Goal: Information Seeking & Learning: Find specific page/section

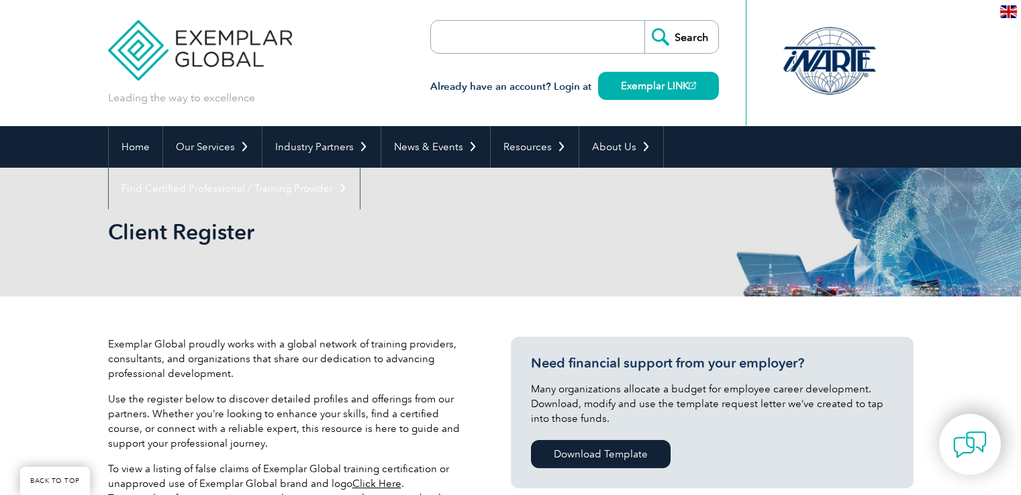
select select "[GEOGRAPHIC_DATA]"
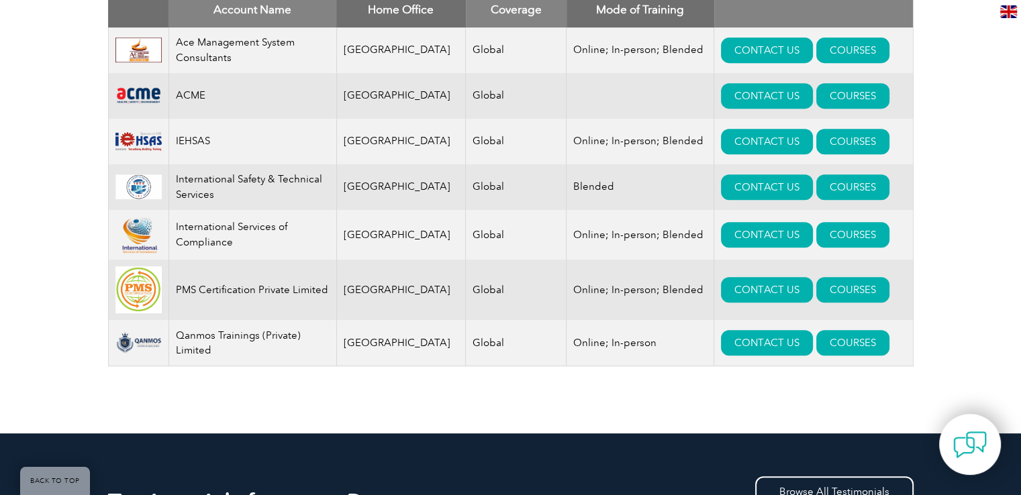
scroll to position [516, 0]
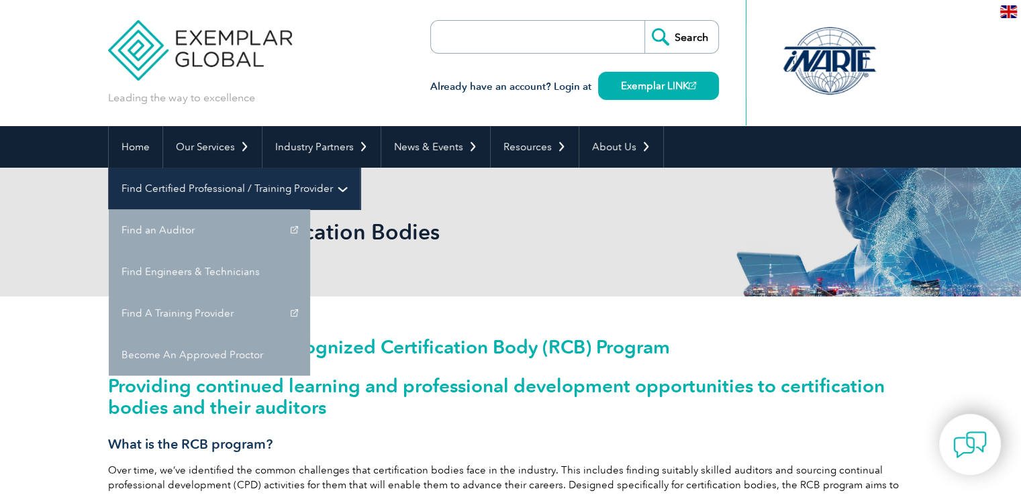
click at [360, 168] on link "Find Certified Professional / Training Provider" at bounding box center [234, 189] width 251 height 42
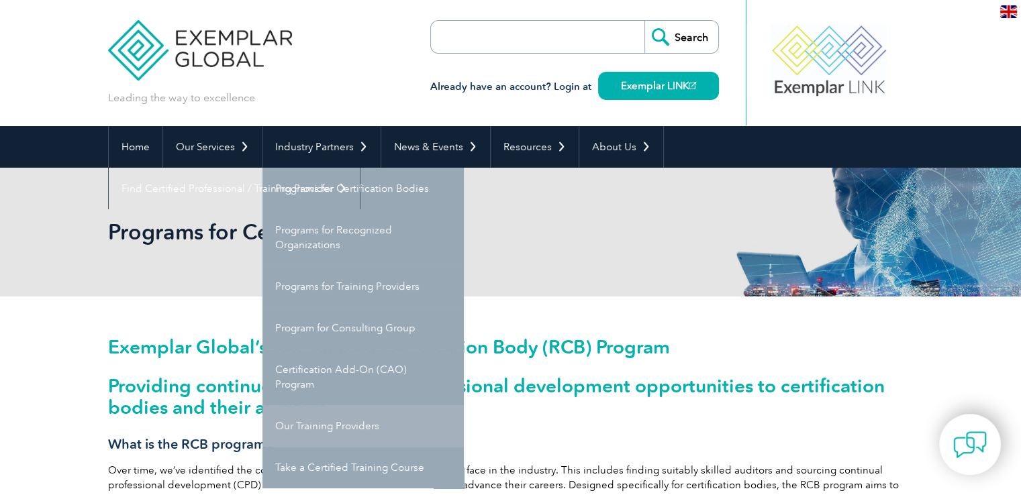
click at [346, 420] on link "Our Training Providers" at bounding box center [363, 427] width 201 height 42
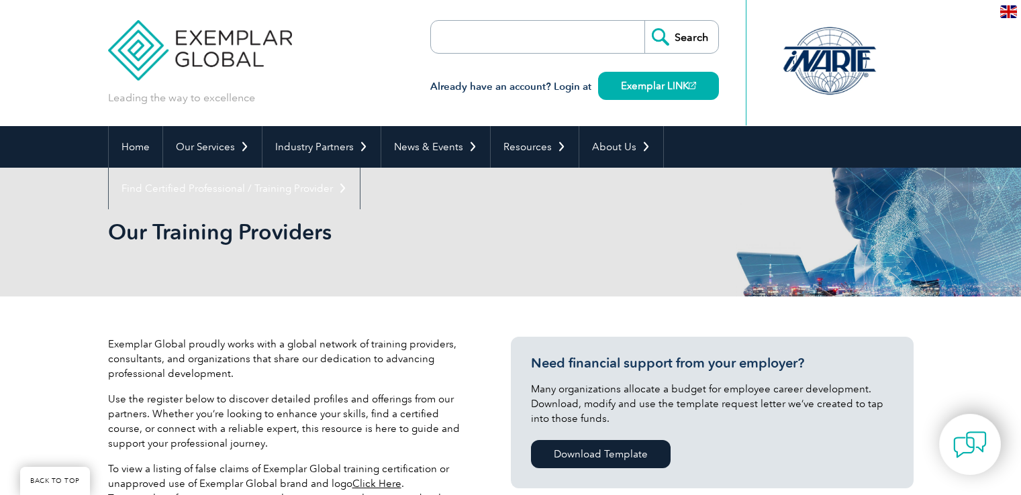
scroll to position [322, 0]
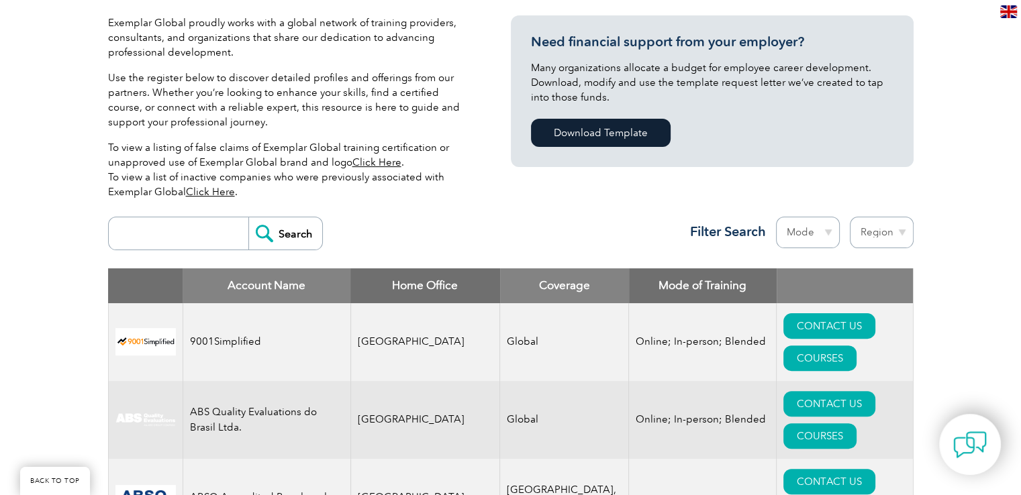
click at [885, 235] on select "Region [GEOGRAPHIC_DATA] [GEOGRAPHIC_DATA] [GEOGRAPHIC_DATA] [GEOGRAPHIC_DATA] …" at bounding box center [882, 233] width 64 height 32
select select "[GEOGRAPHIC_DATA]"
click at [850, 217] on select "Region [GEOGRAPHIC_DATA] [GEOGRAPHIC_DATA] [GEOGRAPHIC_DATA] [GEOGRAPHIC_DATA] …" at bounding box center [882, 233] width 64 height 32
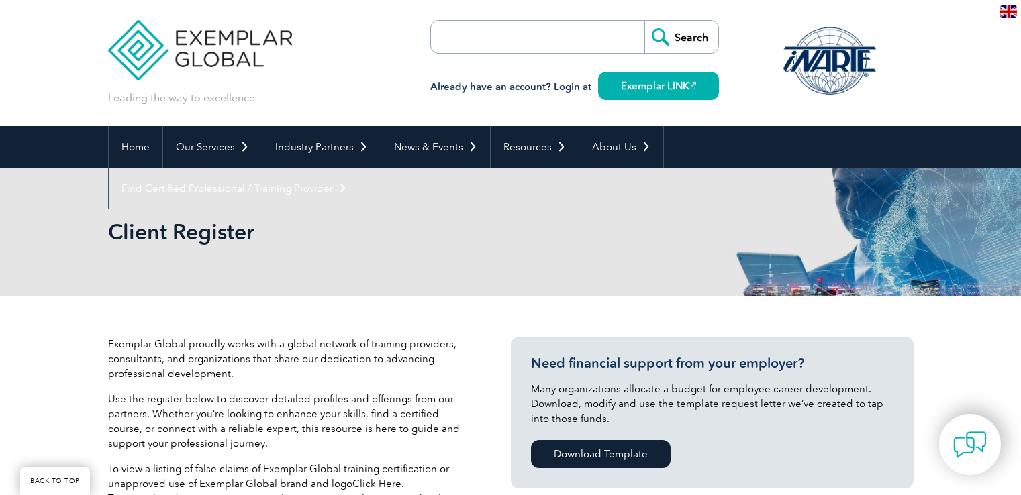
select select "[GEOGRAPHIC_DATA]"
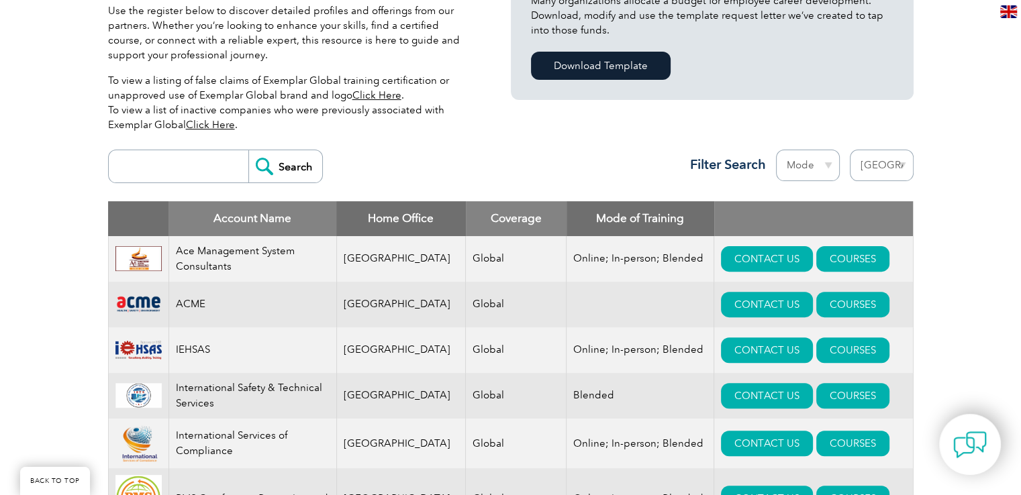
scroll to position [352, 0]
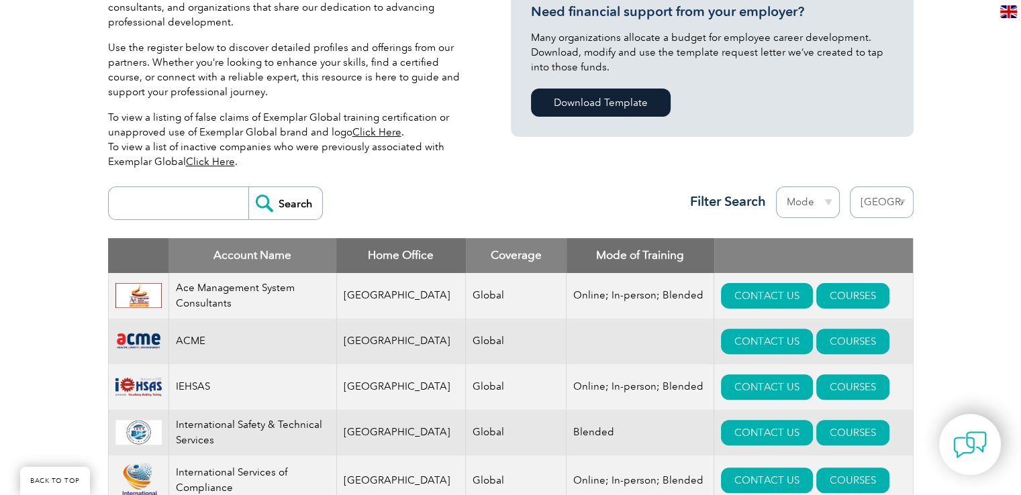
click at [185, 204] on input "search" at bounding box center [181, 203] width 133 height 32
type input "gitchia"
click at [267, 214] on input "Search" at bounding box center [285, 203] width 74 height 32
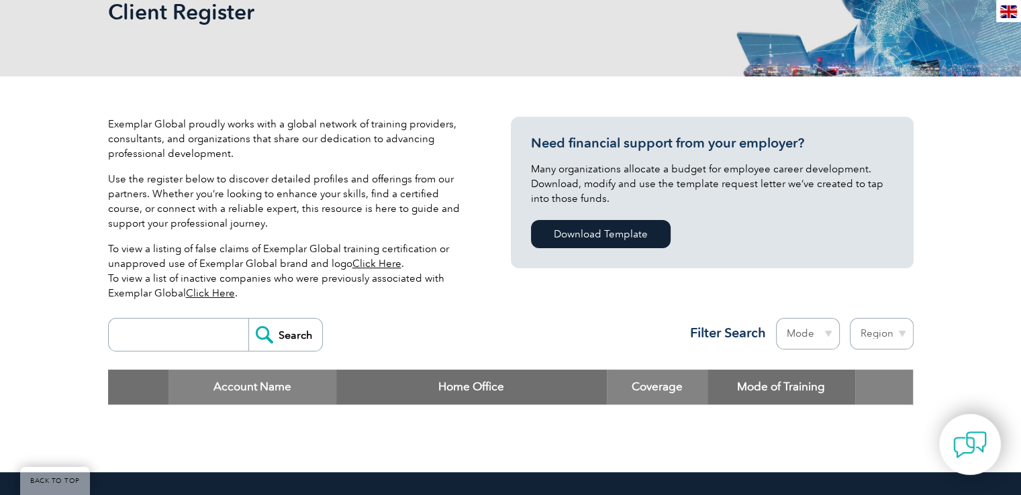
scroll to position [150, 0]
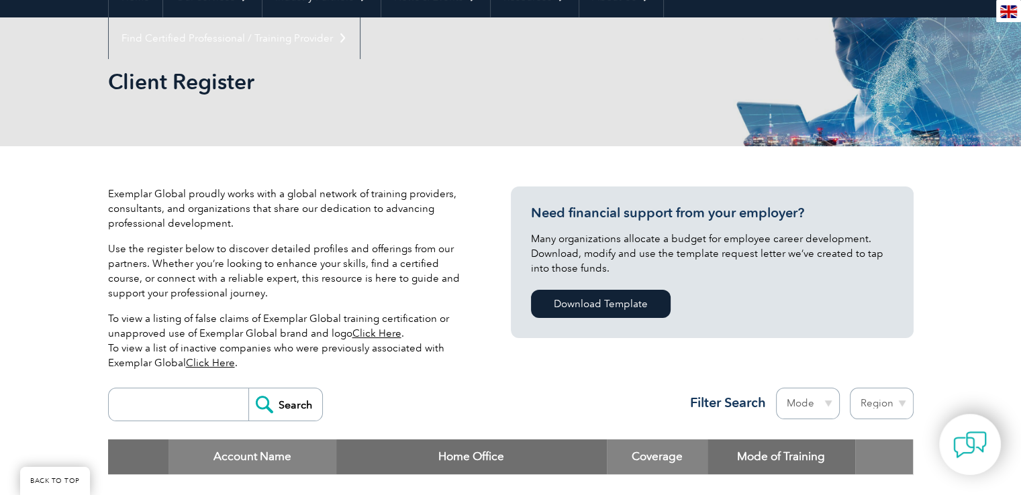
click at [220, 363] on link "Click Here" at bounding box center [210, 363] width 49 height 12
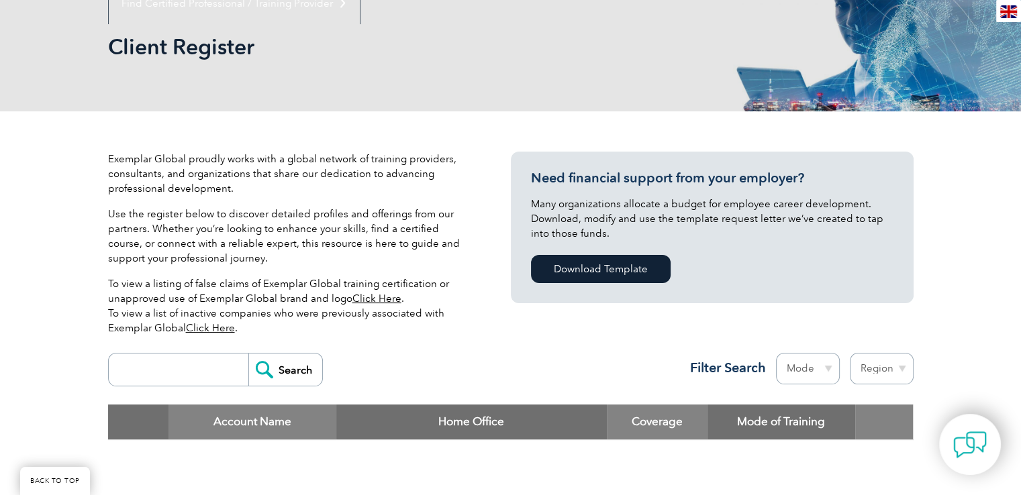
scroll to position [218, 0]
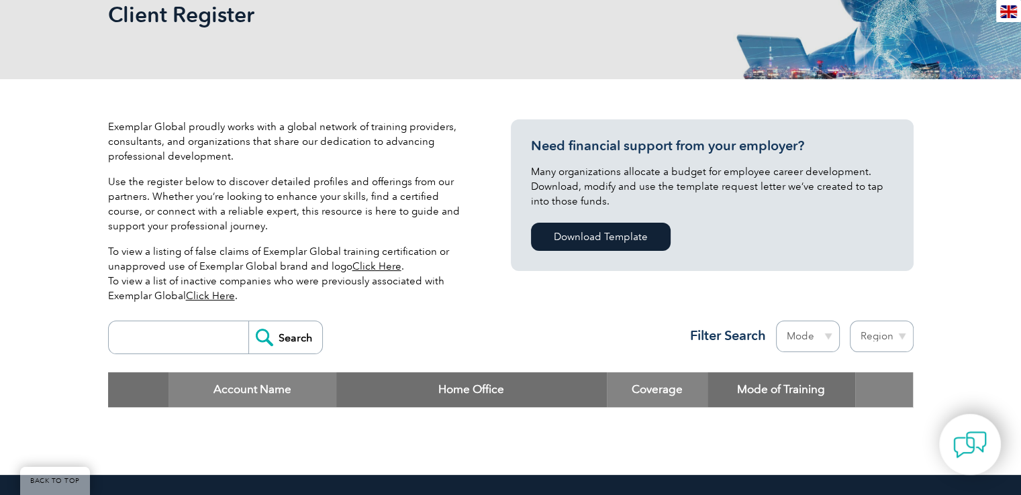
click at [380, 270] on link "Click Here" at bounding box center [376, 266] width 49 height 12
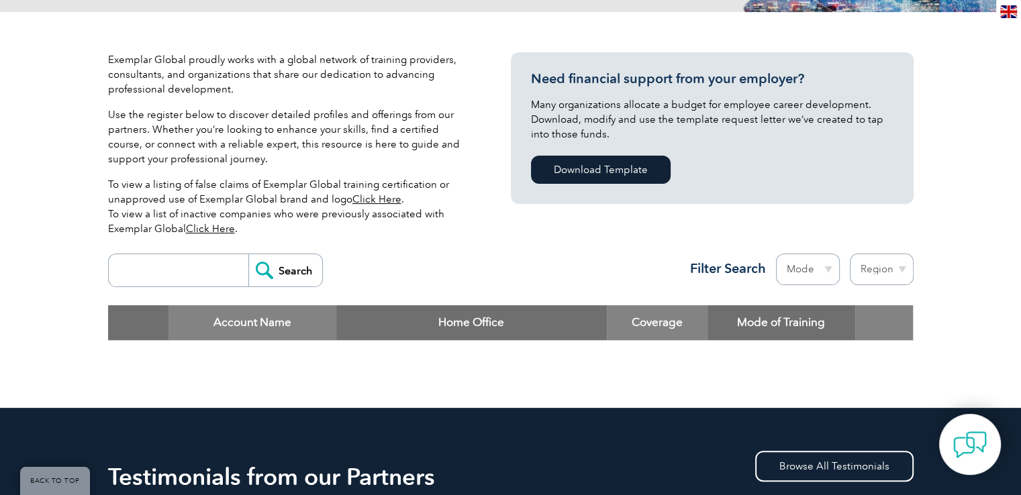
click at [870, 270] on select "Region [GEOGRAPHIC_DATA] [GEOGRAPHIC_DATA] [GEOGRAPHIC_DATA] [GEOGRAPHIC_DATA] …" at bounding box center [882, 270] width 64 height 32
select select "[GEOGRAPHIC_DATA]"
click at [850, 254] on select "Region [GEOGRAPHIC_DATA] [GEOGRAPHIC_DATA] [GEOGRAPHIC_DATA] [GEOGRAPHIC_DATA] …" at bounding box center [882, 270] width 64 height 32
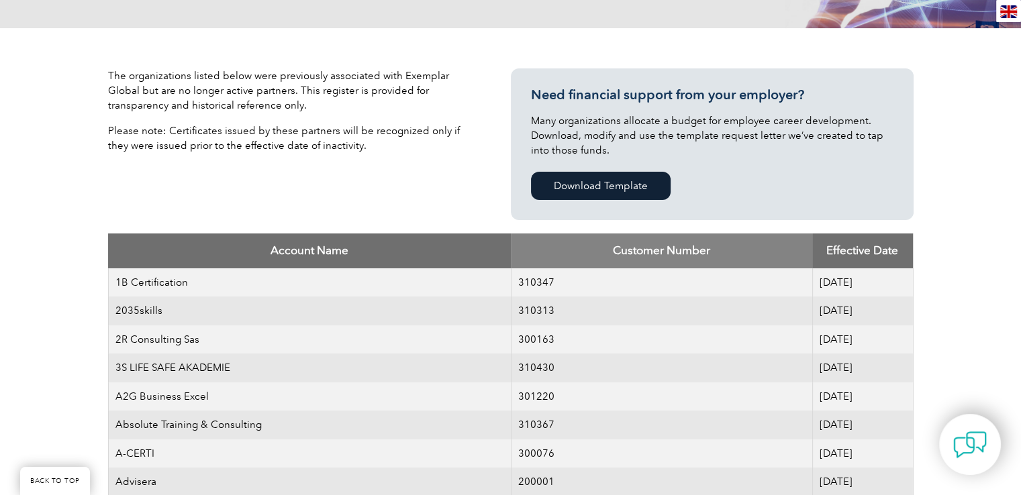
scroll to position [254, 0]
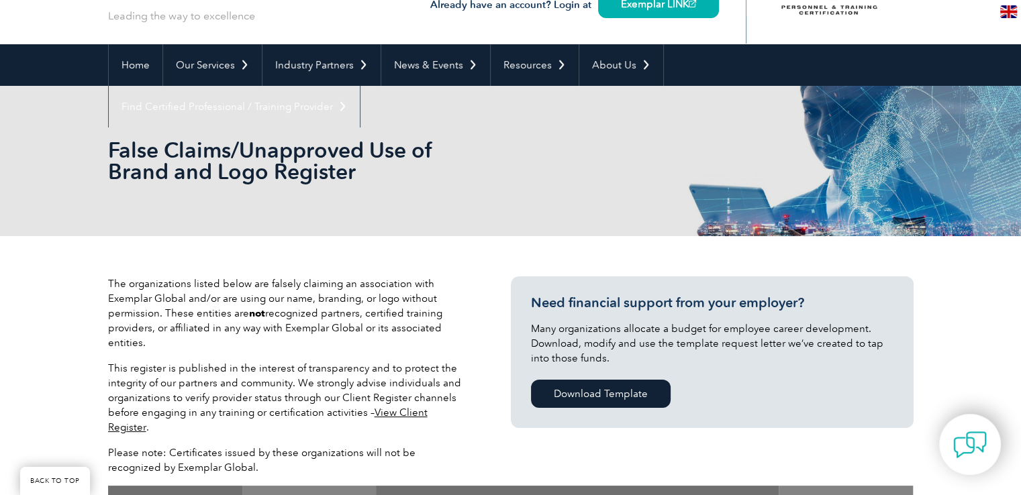
scroll to position [75, 0]
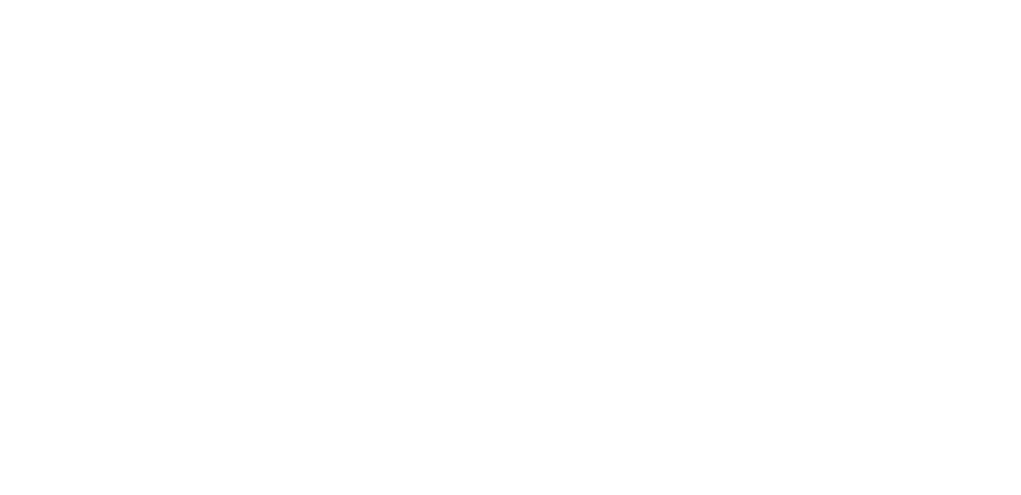
select select "[GEOGRAPHIC_DATA]"
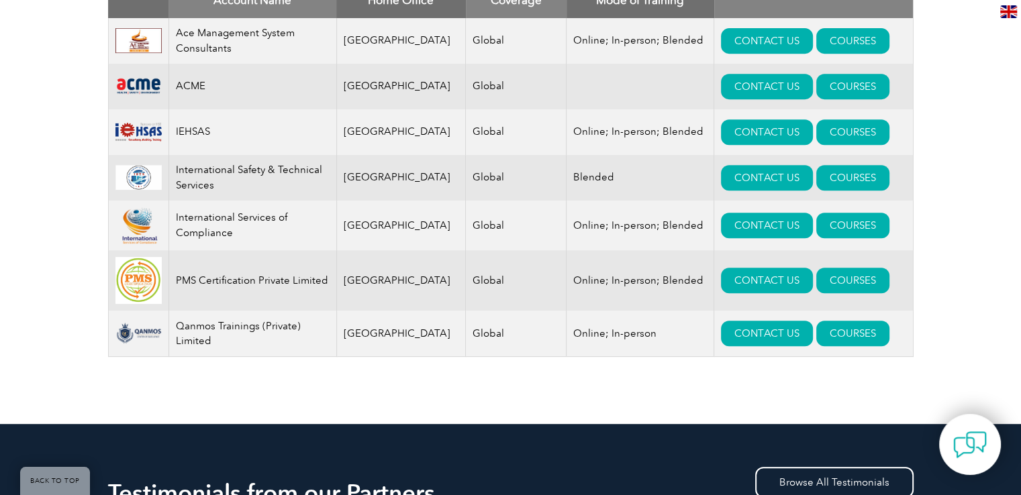
scroll to position [537, 0]
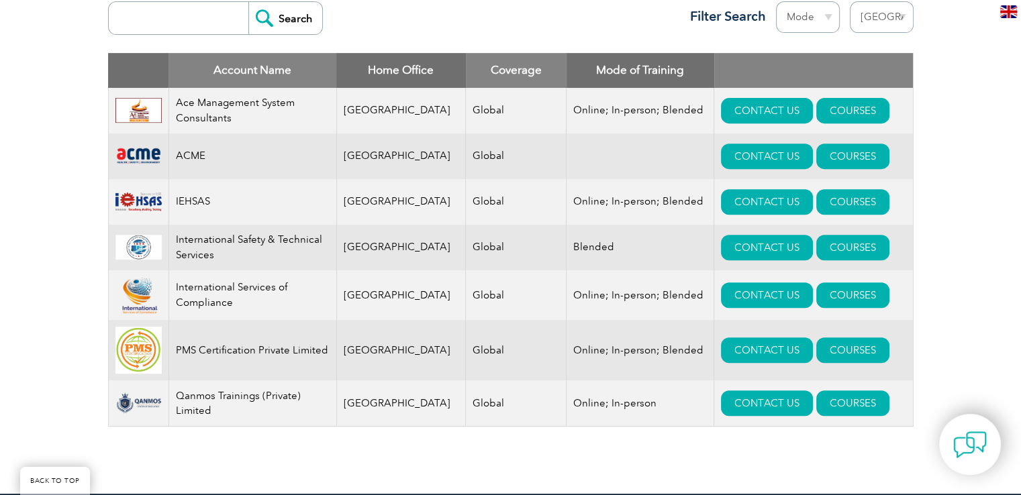
click at [851, 447] on div "Account Name Home Office Coverage Mode of Training Ace Management System Consul…" at bounding box center [511, 250] width 806 height 394
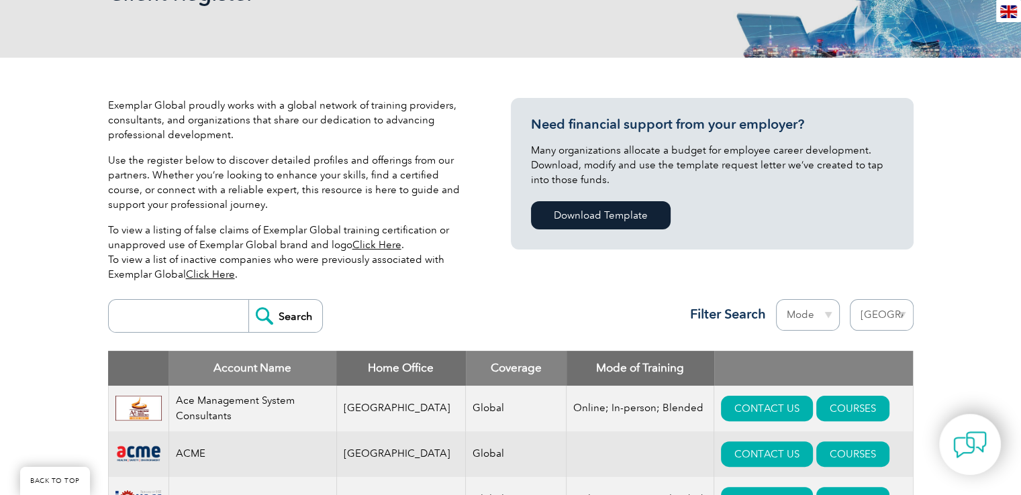
scroll to position [201, 0]
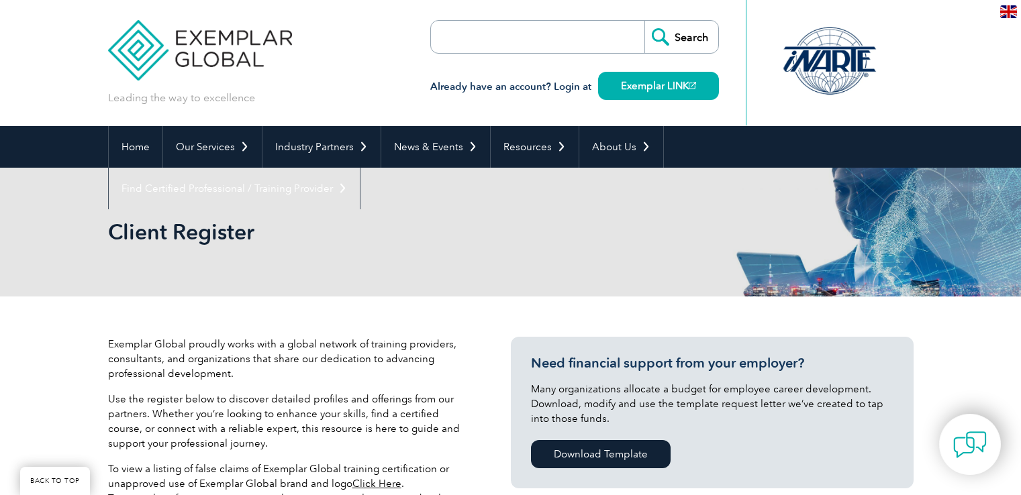
select select "[GEOGRAPHIC_DATA]"
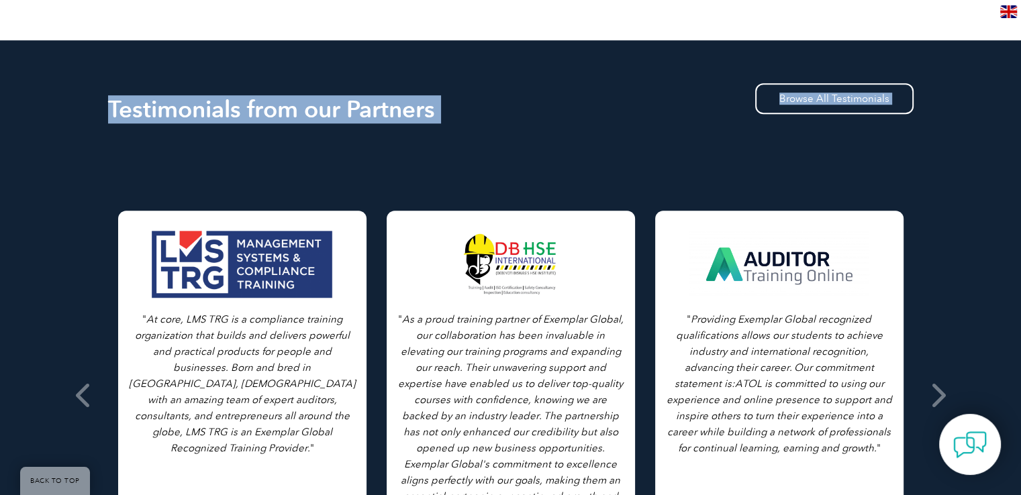
drag, startPoint x: 349, startPoint y: 394, endPoint x: 301, endPoint y: 508, distance: 123.1
click at [301, 495] on html "BACK TO TOP Leading the way to excellence Search Already have an account? Login…" at bounding box center [510, 124] width 1021 height 2230
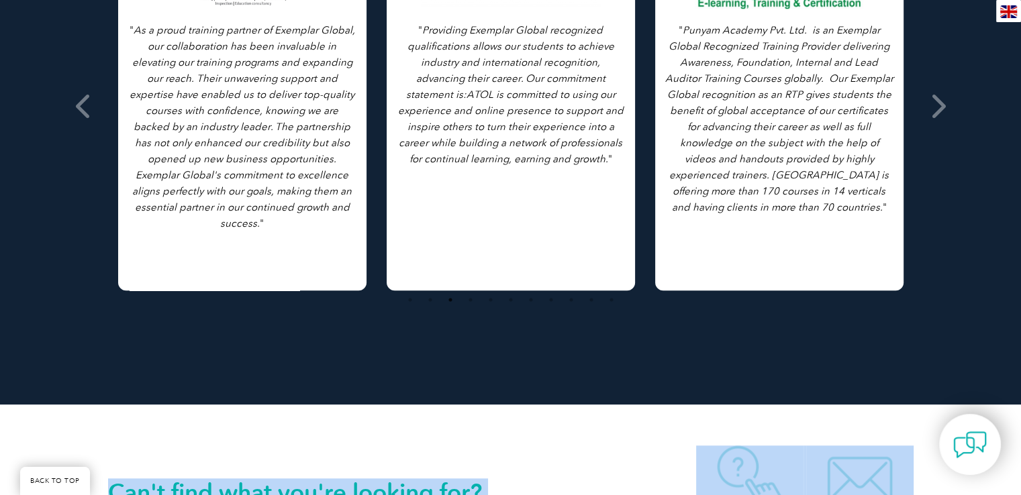
scroll to position [1476, 0]
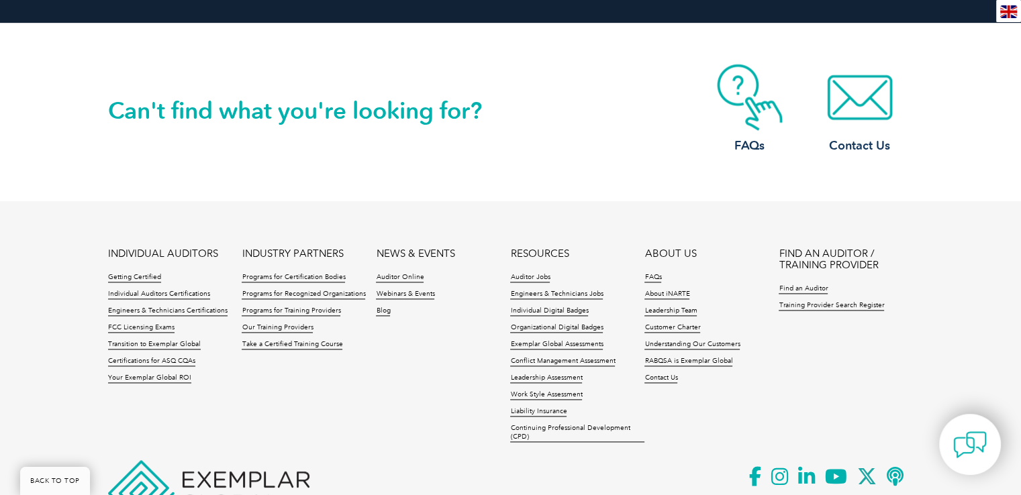
scroll to position [1677, 0]
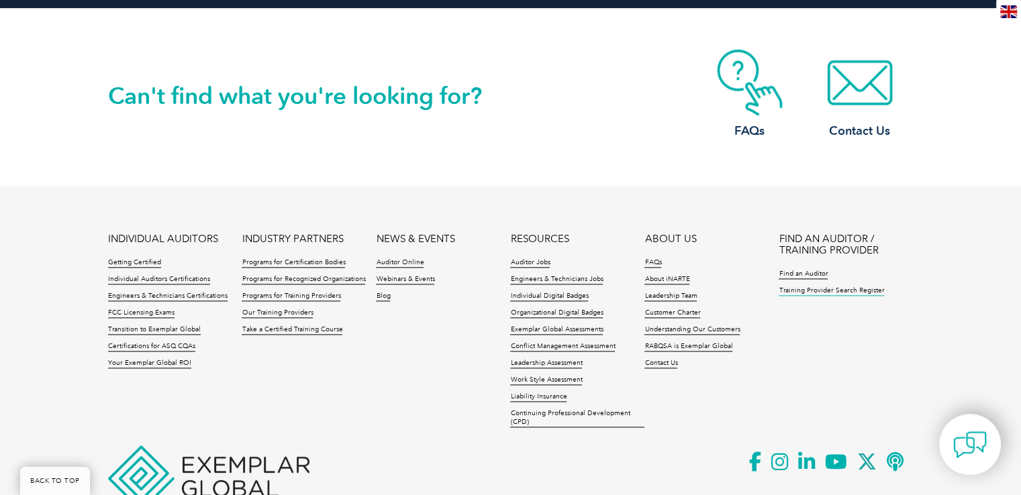
click at [851, 296] on link "Training Provider Search Register" at bounding box center [831, 291] width 105 height 9
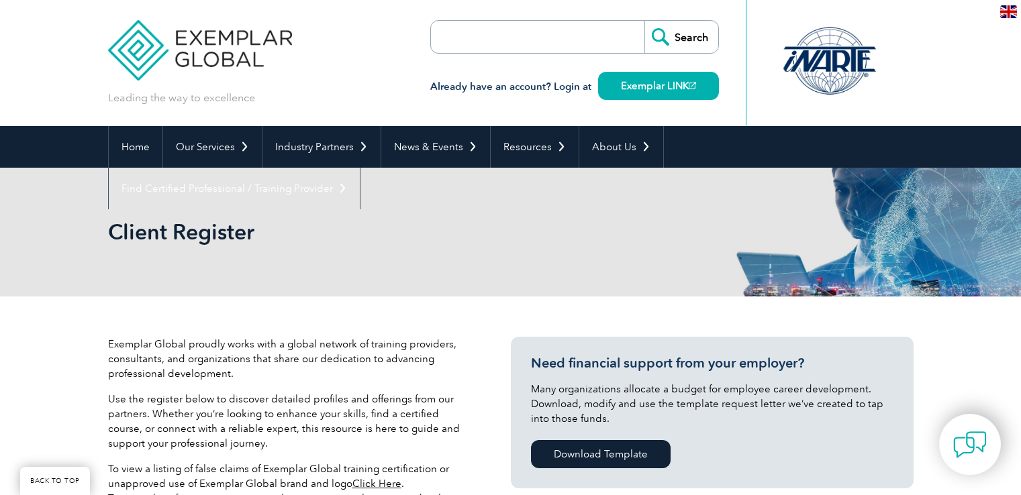
scroll to position [269, 0]
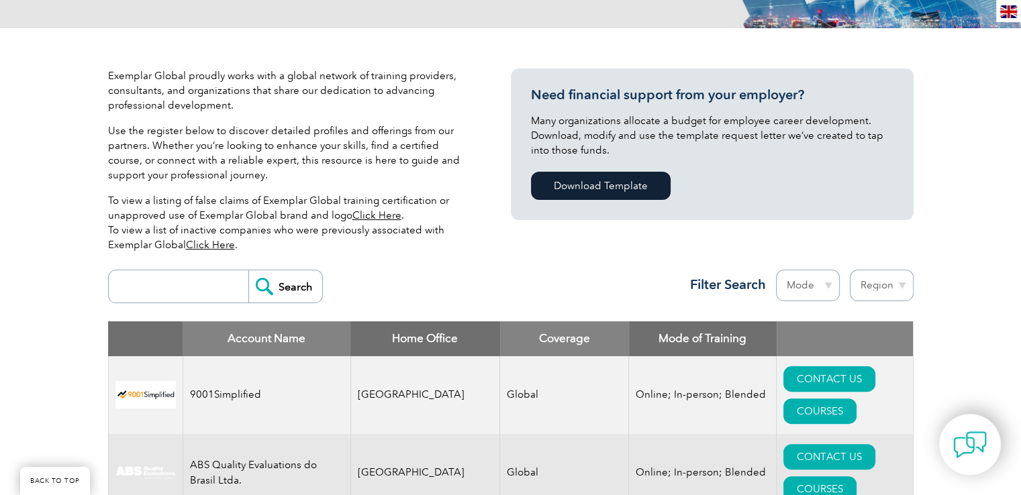
click at [881, 285] on select "Region [GEOGRAPHIC_DATA] [GEOGRAPHIC_DATA] [GEOGRAPHIC_DATA] [GEOGRAPHIC_DATA] …" at bounding box center [882, 286] width 64 height 32
select select "[GEOGRAPHIC_DATA]"
click at [850, 270] on select "Region [GEOGRAPHIC_DATA] [GEOGRAPHIC_DATA] [GEOGRAPHIC_DATA] [GEOGRAPHIC_DATA] …" at bounding box center [882, 286] width 64 height 32
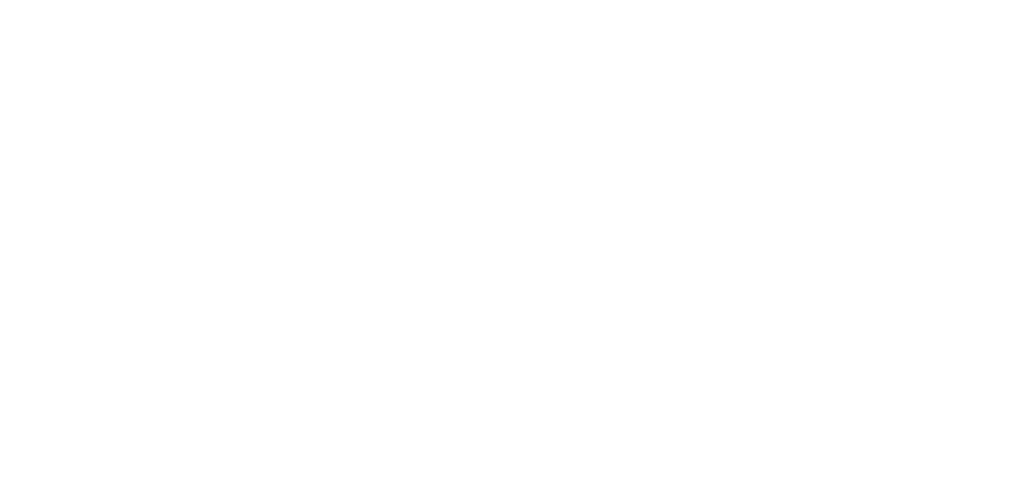
select select "[GEOGRAPHIC_DATA]"
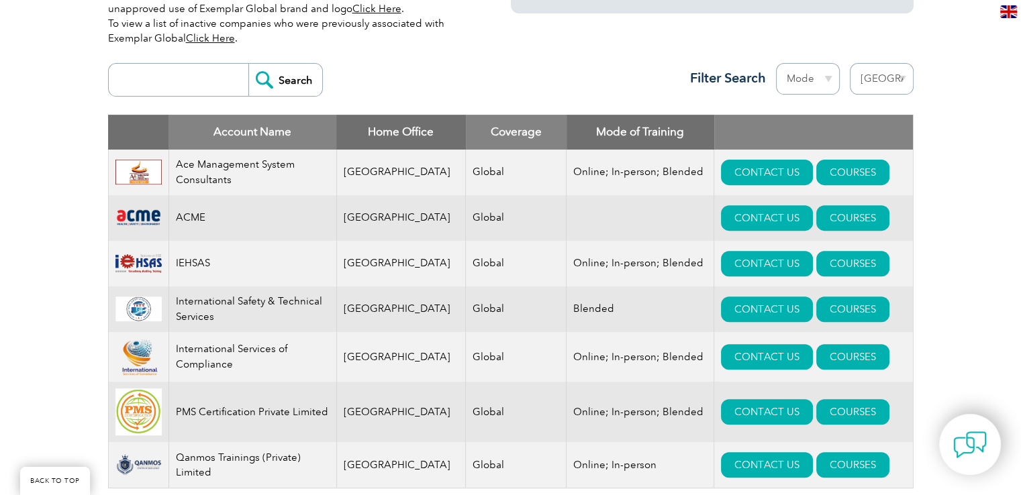
scroll to position [470, 0]
